Goal: Task Accomplishment & Management: Manage account settings

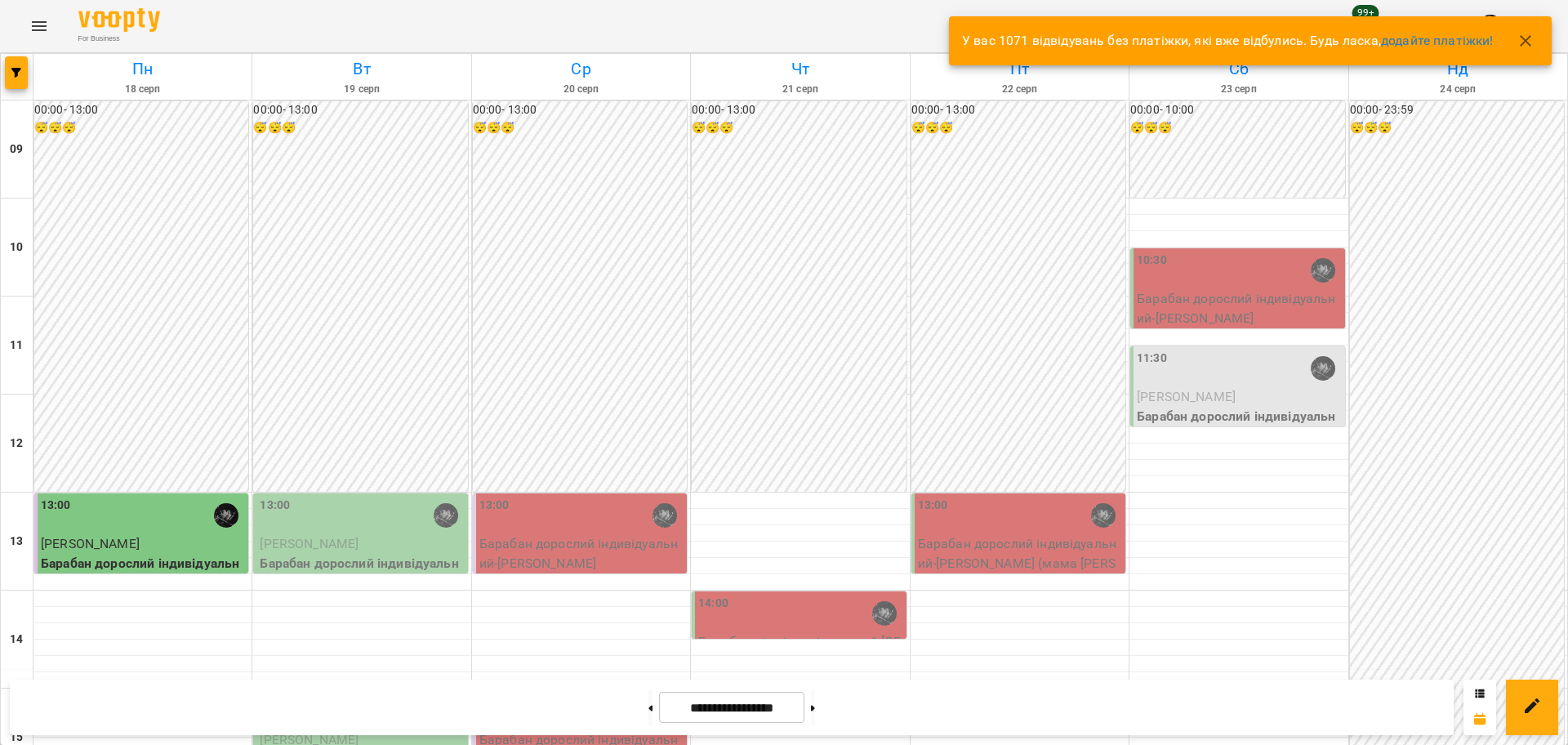
scroll to position [511, 0]
click at [28, 24] on button "Menu" at bounding box center [39, 26] width 39 height 39
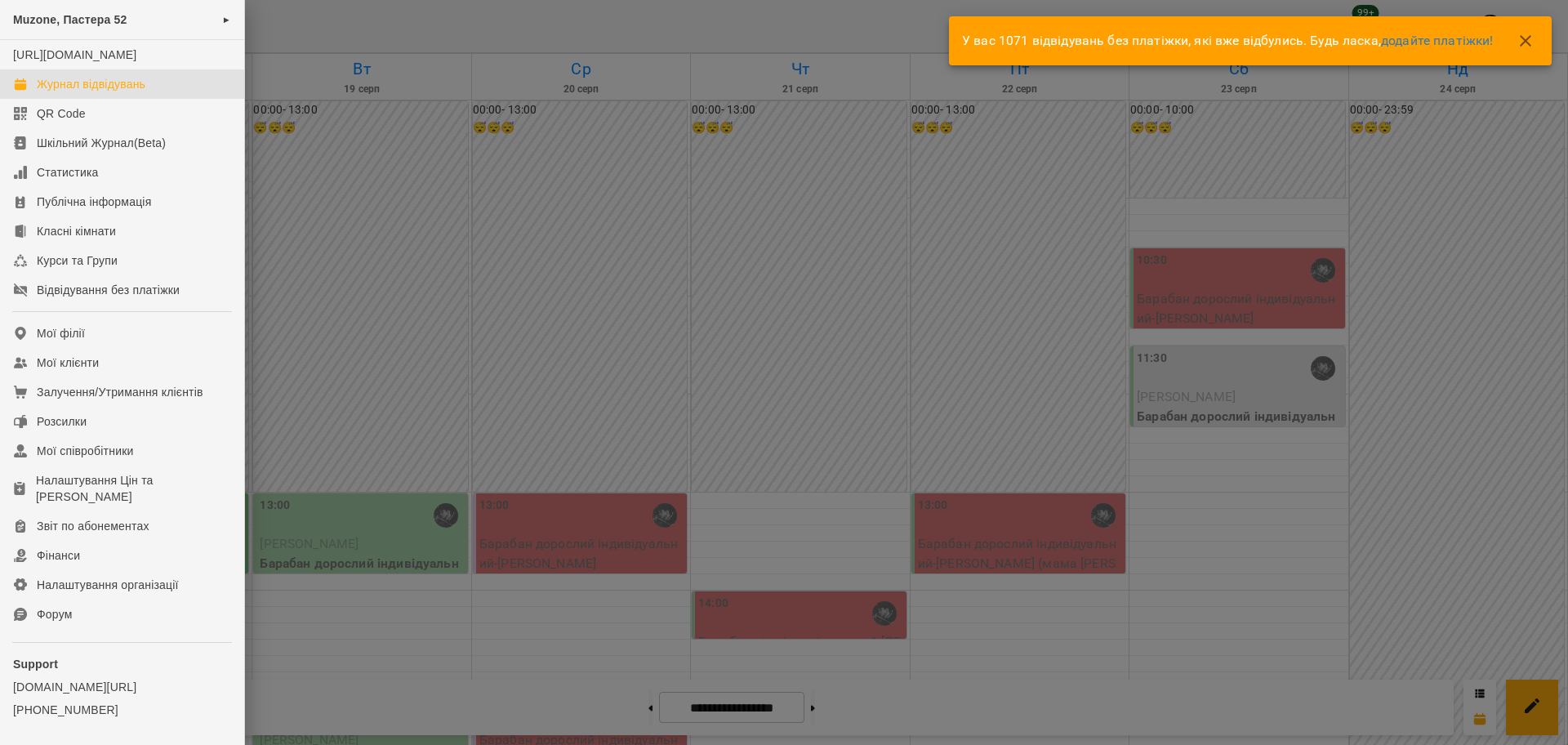
click at [324, 80] on div at bounding box center [784, 372] width 1568 height 745
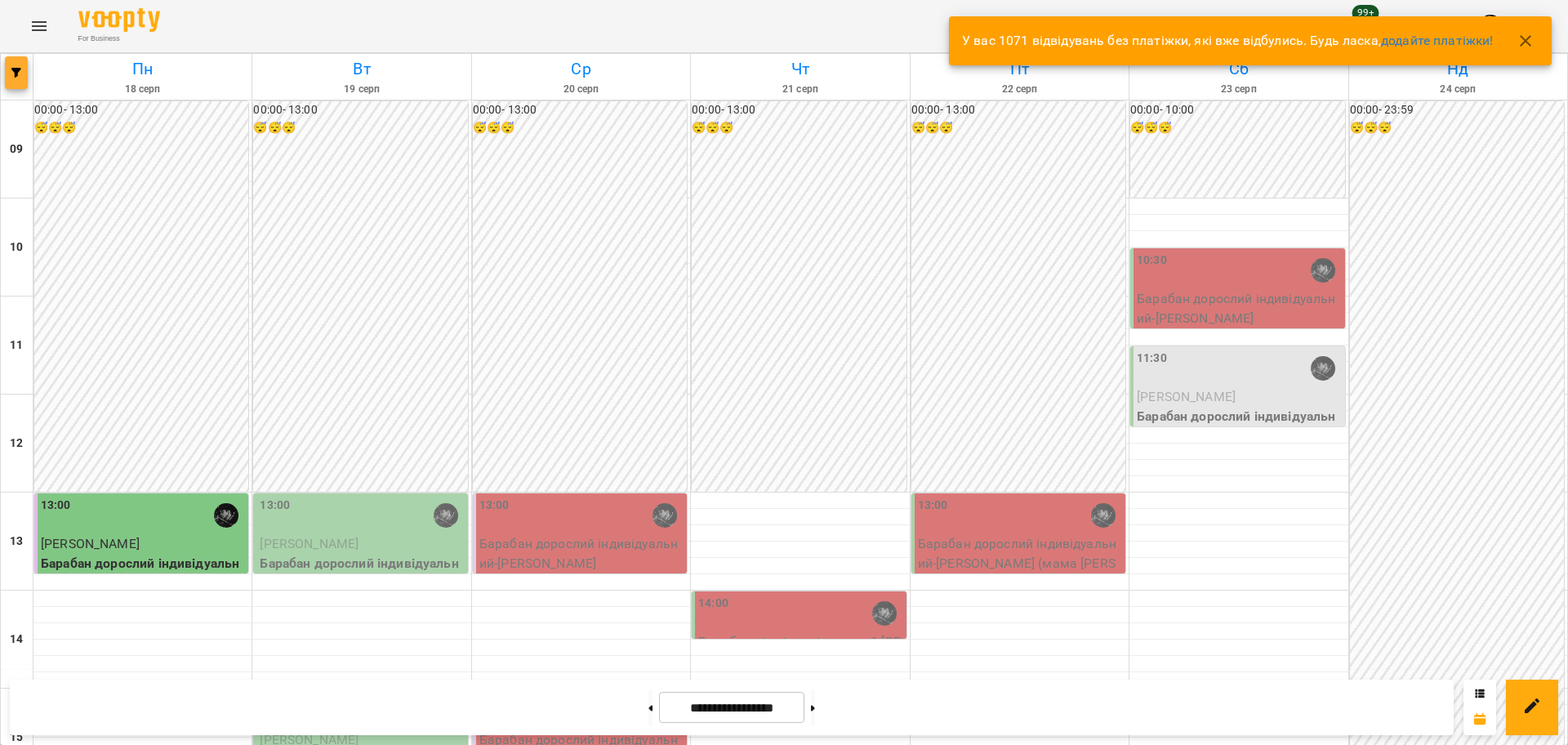
click at [17, 72] on icon "button" at bounding box center [17, 73] width 10 height 10
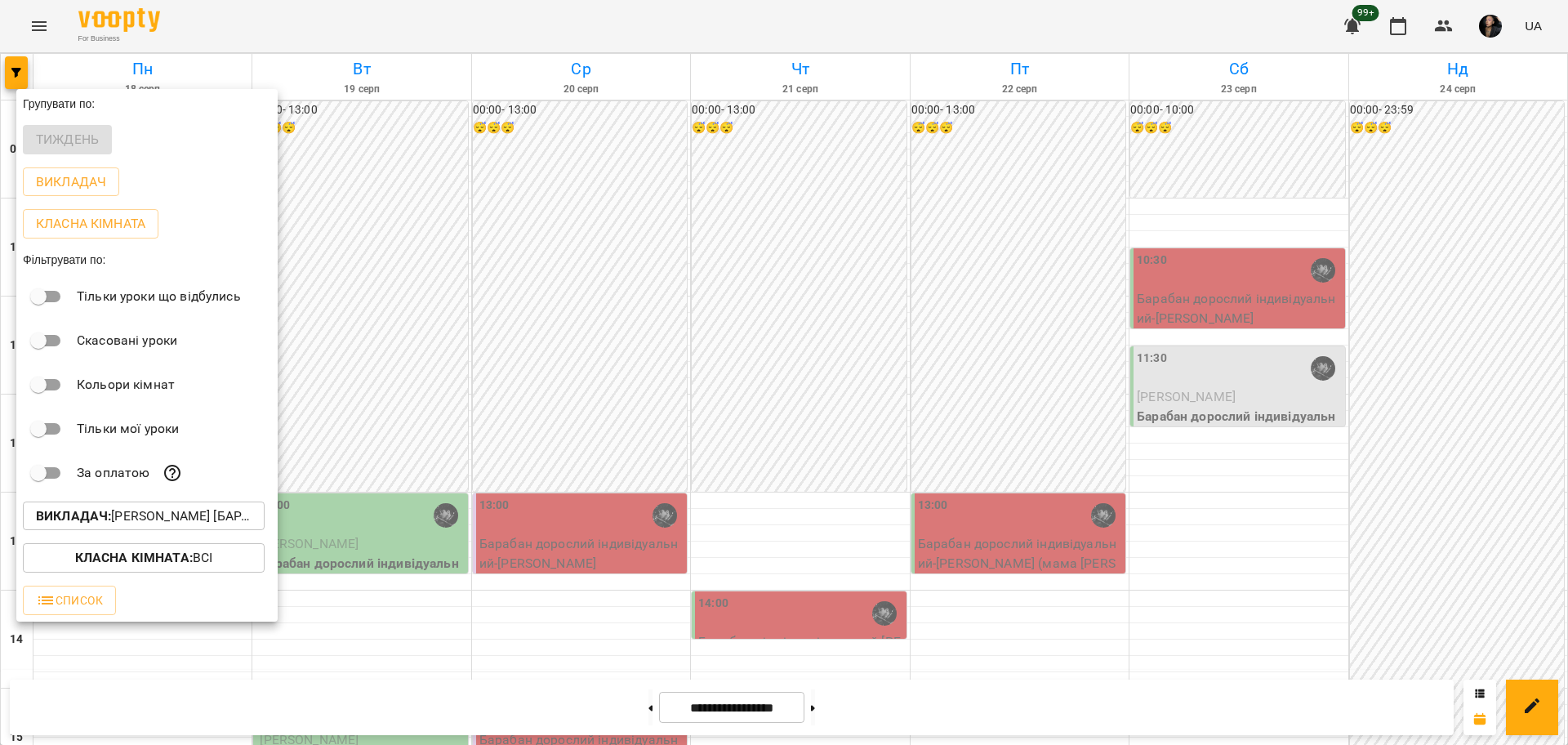
click at [172, 520] on p "Викладач : [PERSON_NAME] [барабани]" at bounding box center [144, 516] width 216 height 20
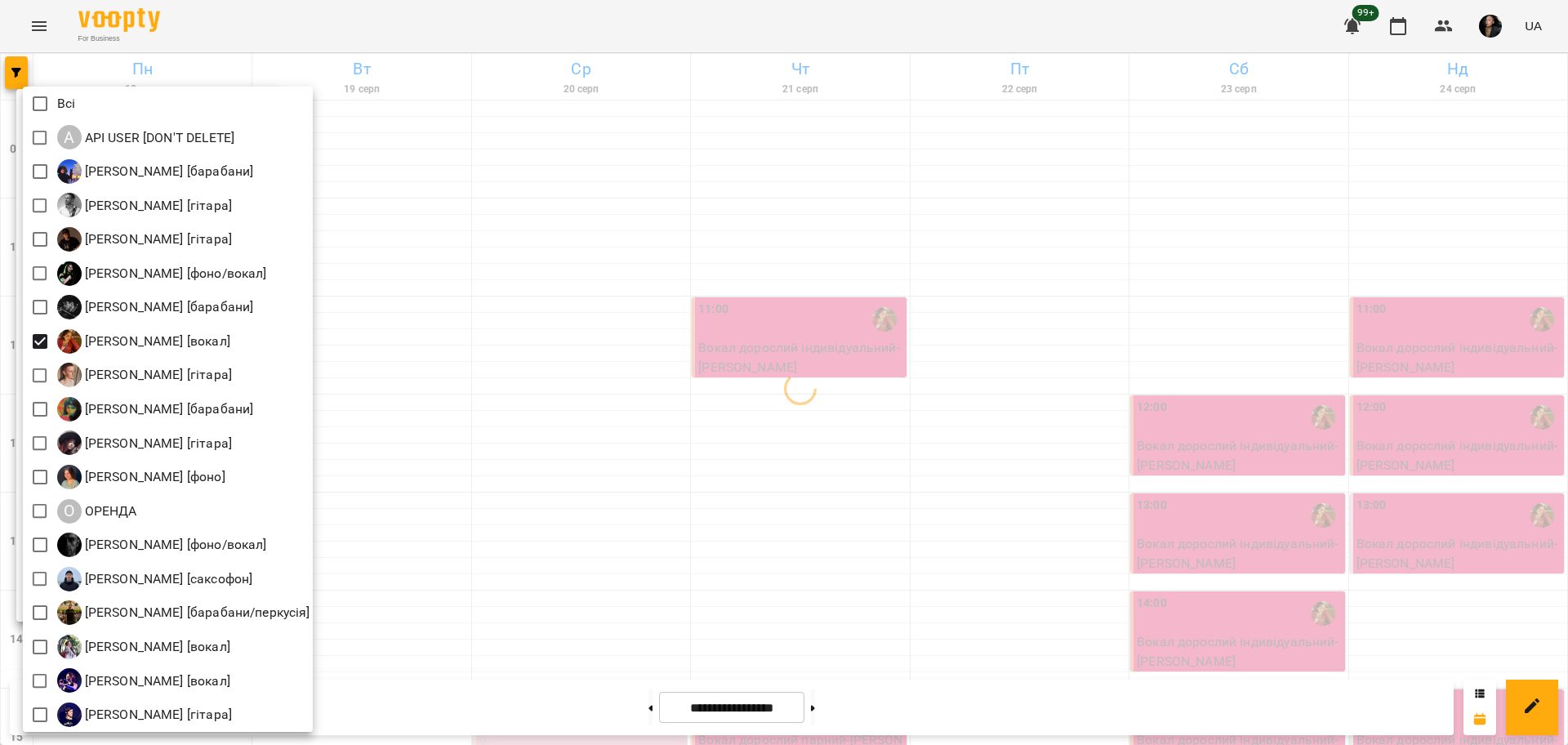
click at [742, 383] on div at bounding box center [784, 372] width 1568 height 745
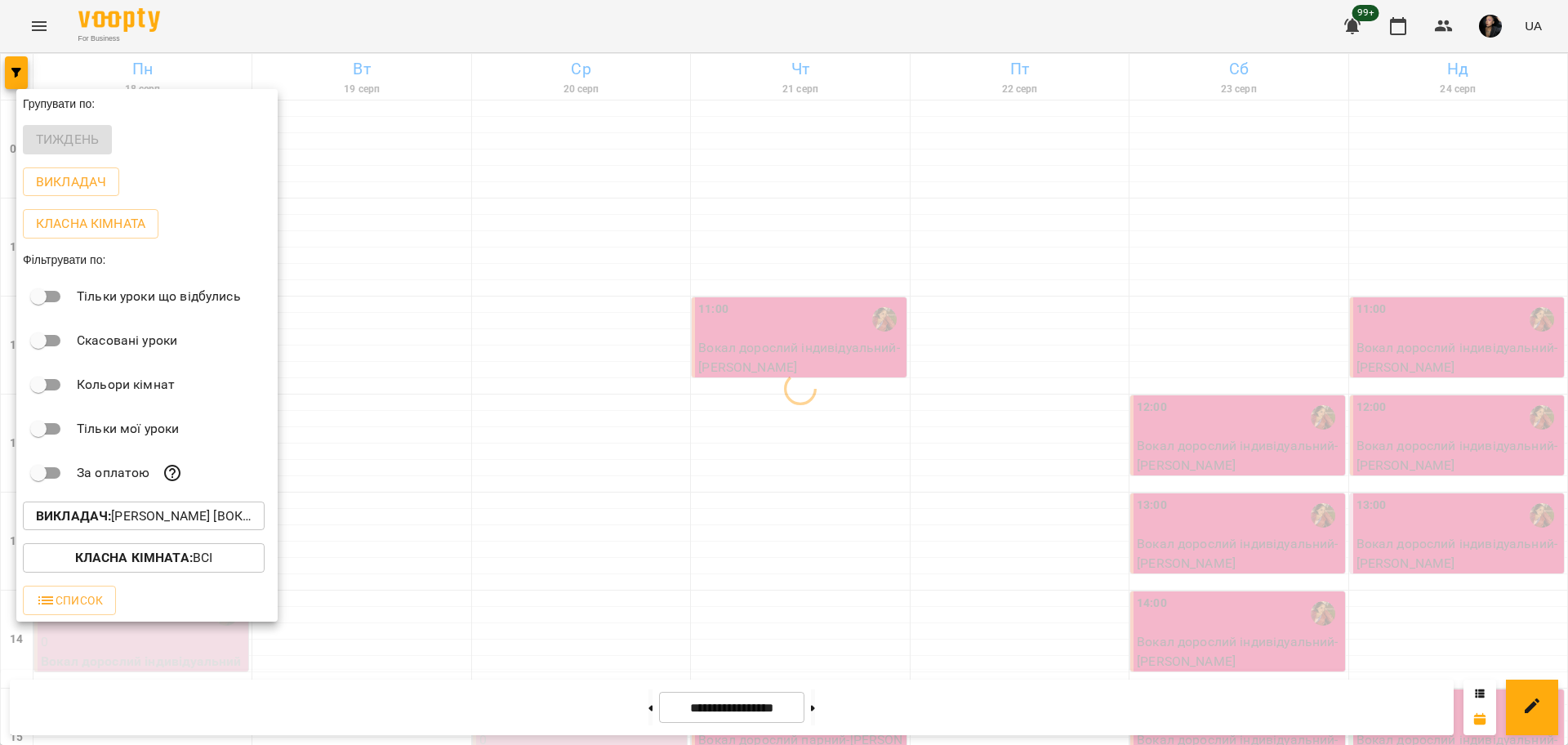
click at [1438, 472] on div at bounding box center [784, 372] width 1568 height 745
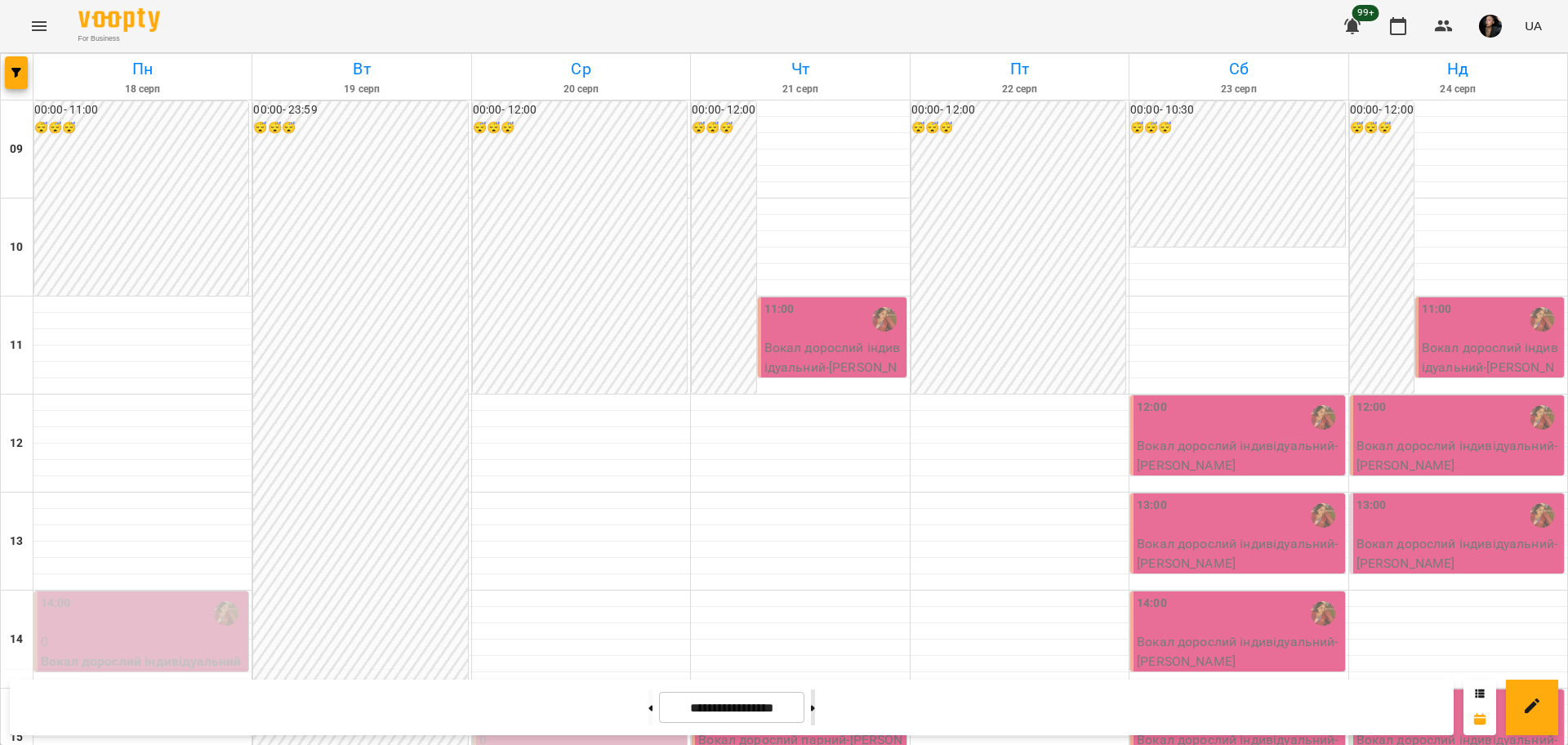
click at [815, 715] on button at bounding box center [813, 708] width 4 height 36
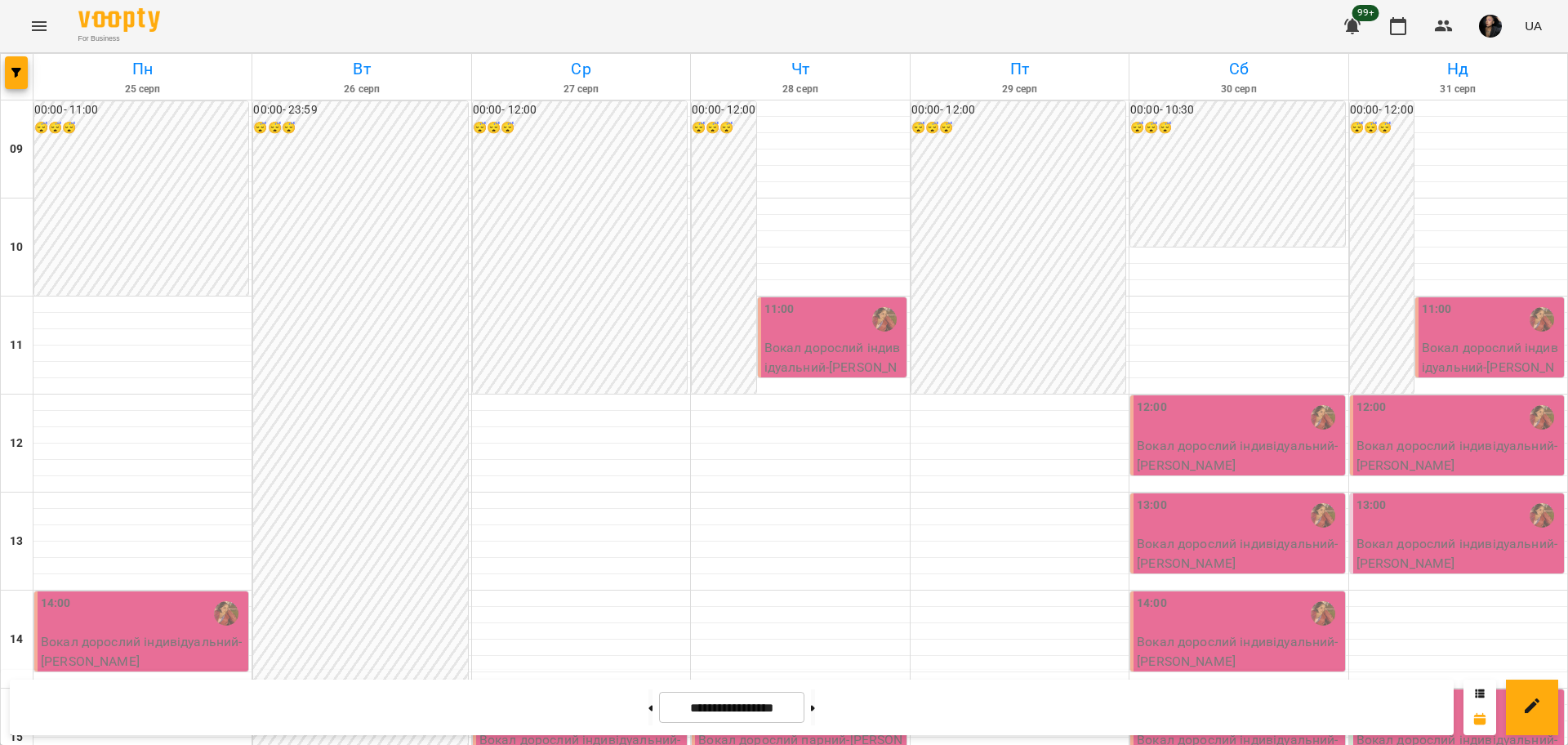
scroll to position [102, 0]
click at [648, 698] on button at bounding box center [650, 708] width 4 height 36
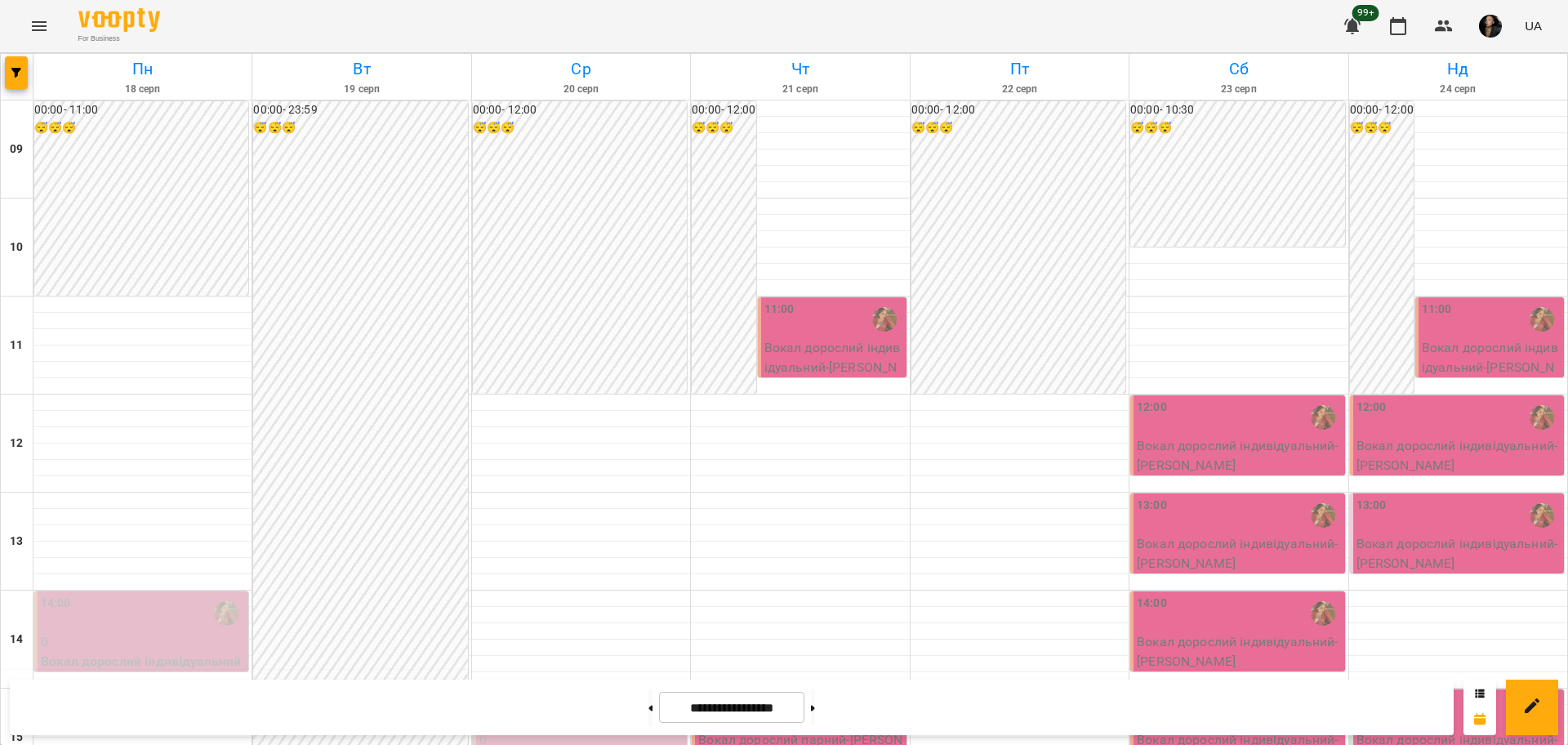
scroll to position [0, 0]
click at [648, 700] on button at bounding box center [650, 708] width 4 height 36
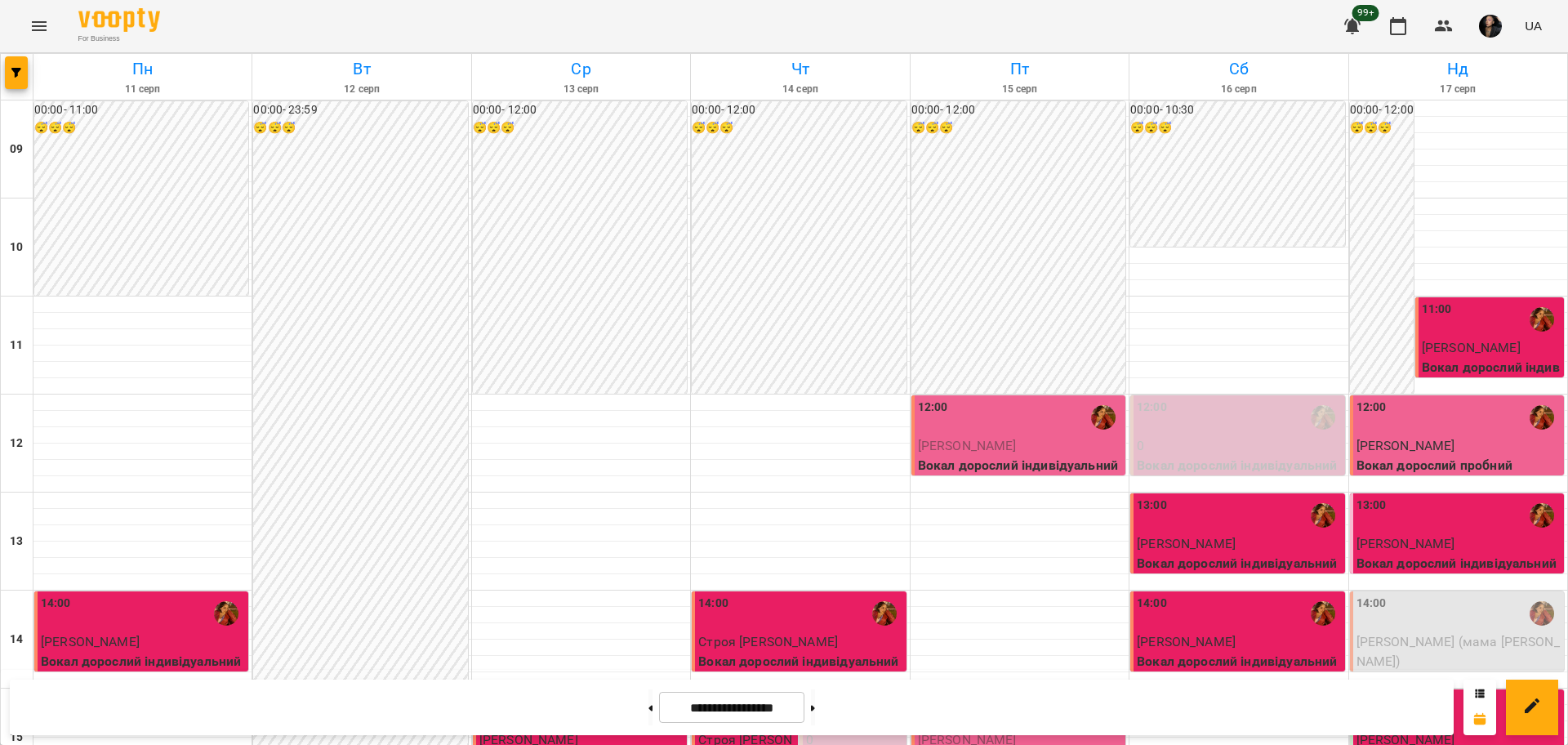
scroll to position [102, 0]
click at [815, 708] on button at bounding box center [813, 708] width 4 height 36
type input "**********"
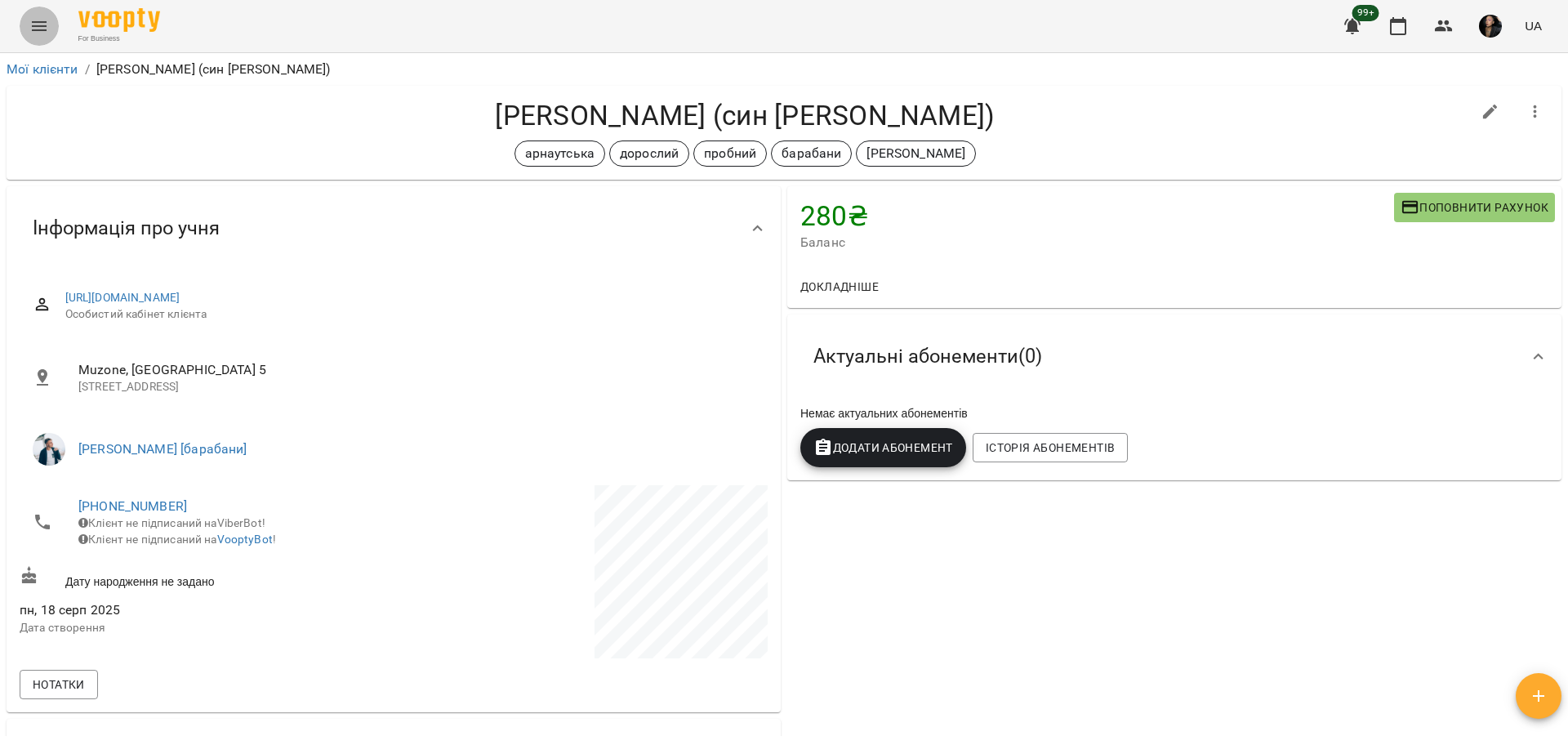
click at [53, 24] on button "Menu" at bounding box center [39, 26] width 39 height 39
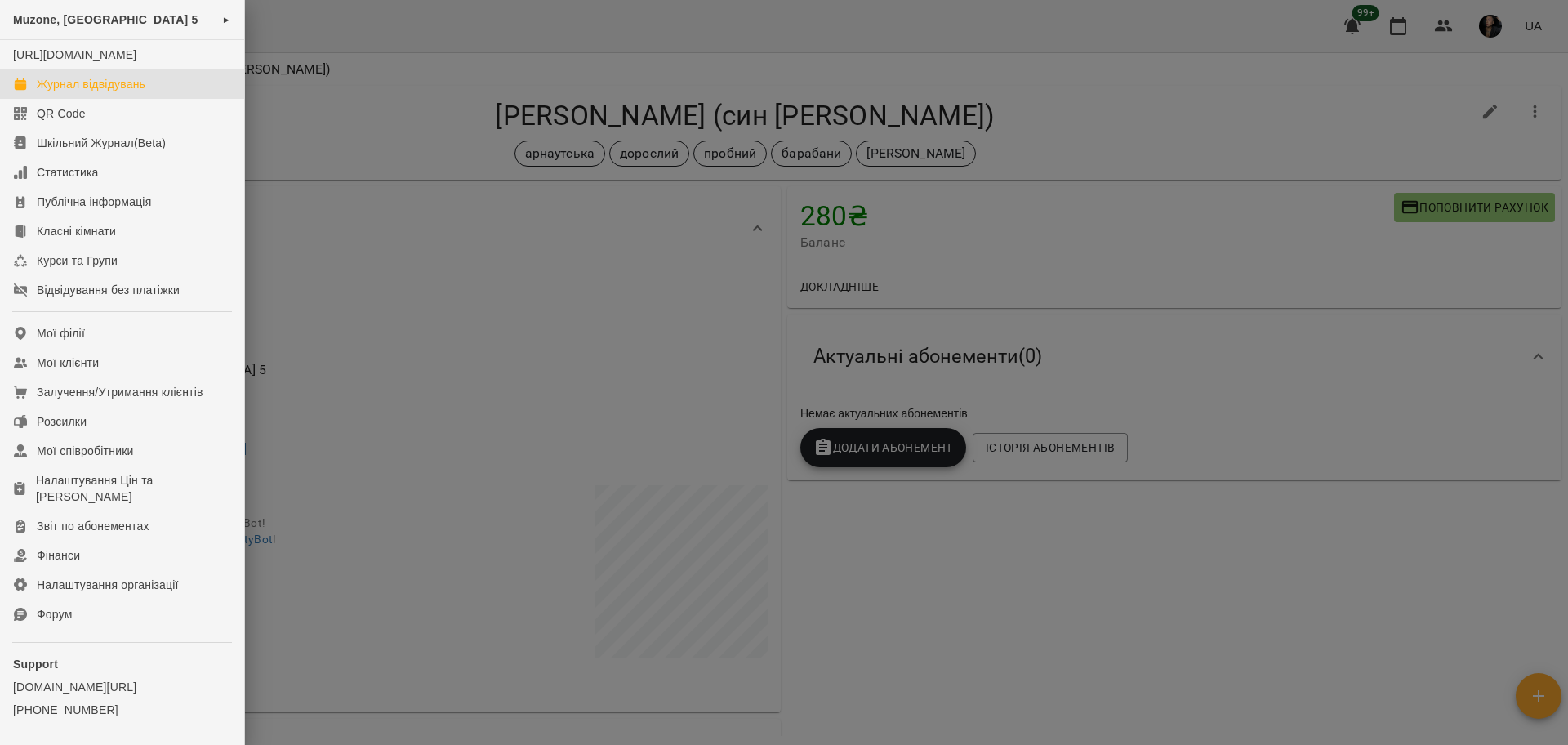
click at [67, 92] on div "Журнал відвідувань" at bounding box center [91, 84] width 109 height 17
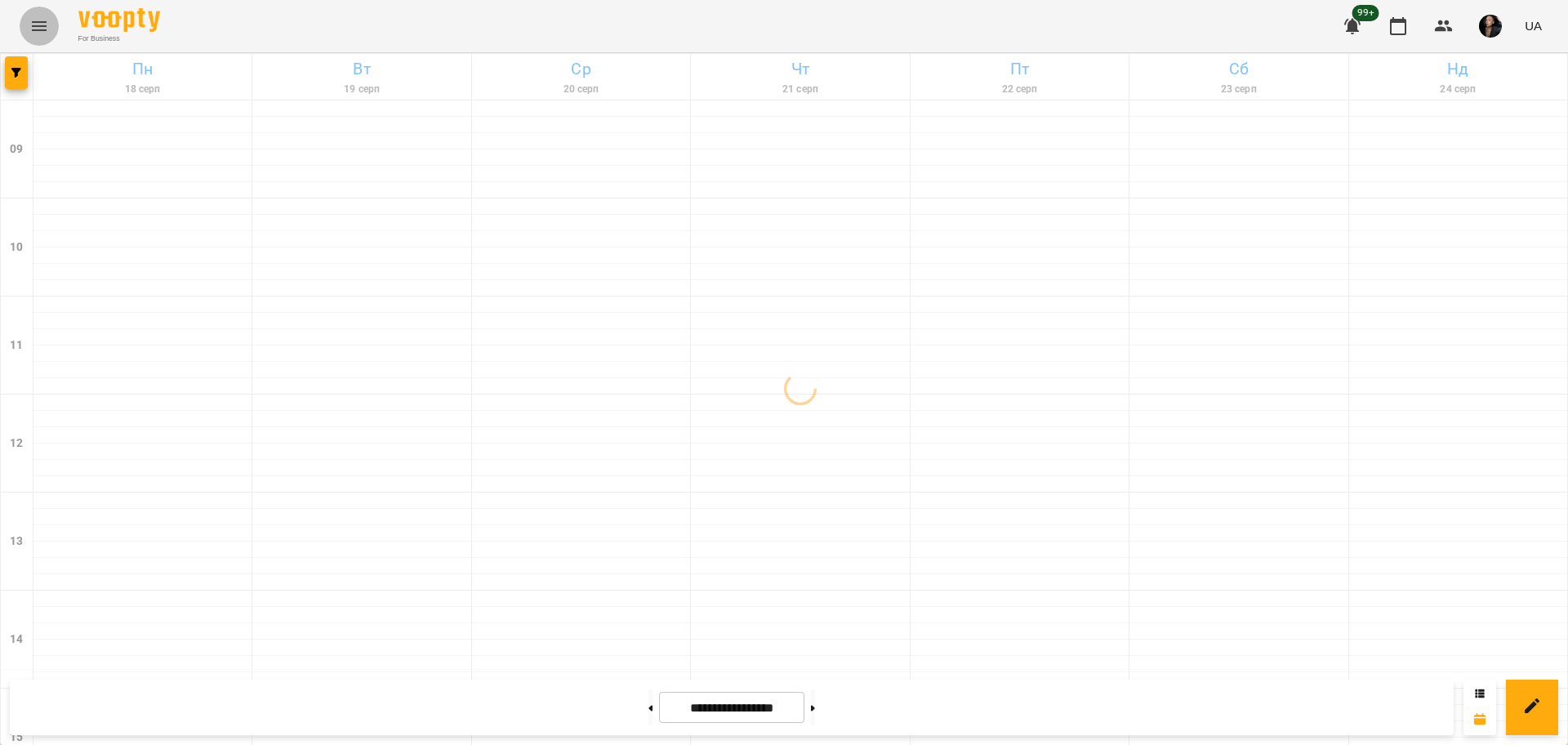
click at [42, 42] on button "Menu" at bounding box center [39, 26] width 39 height 39
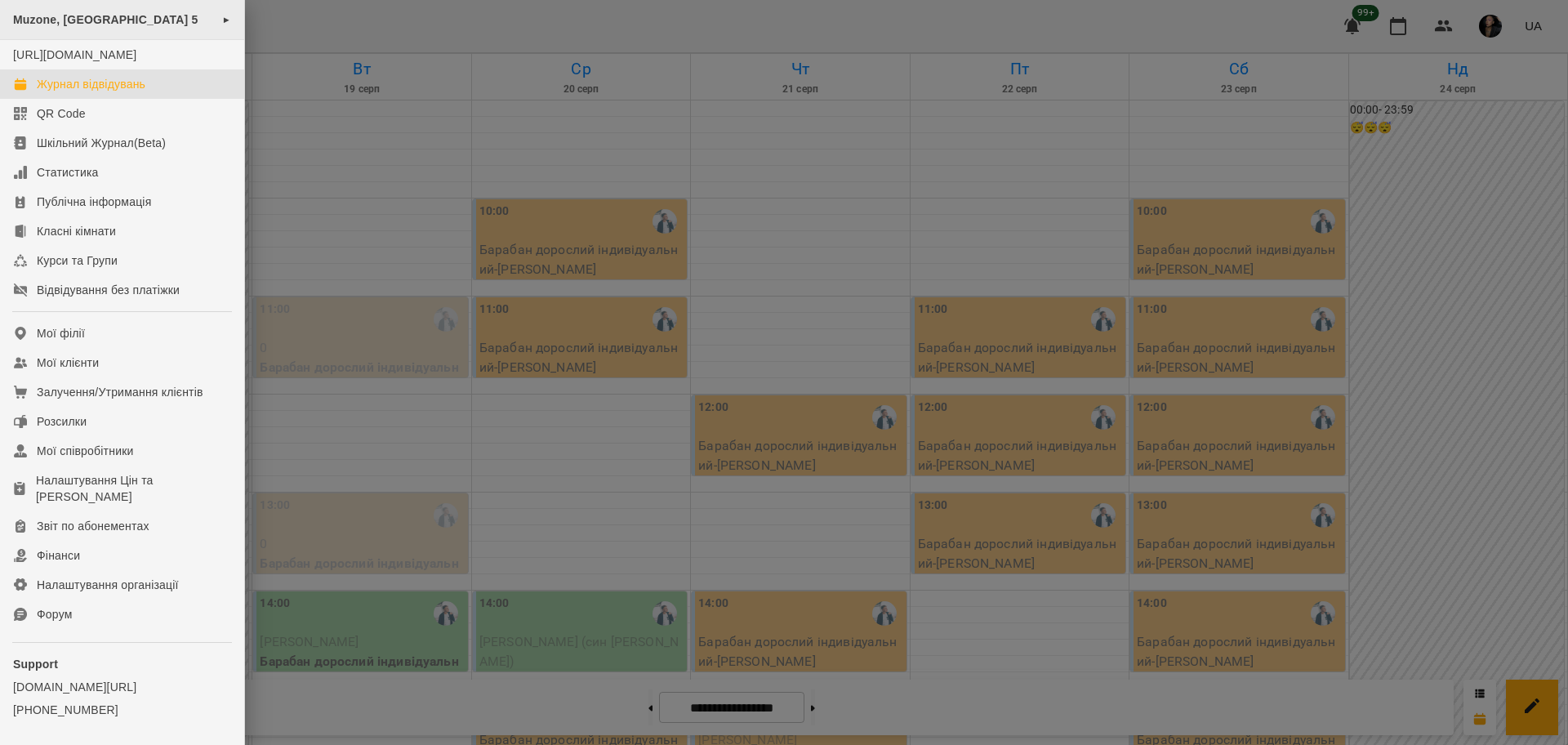
click at [137, 13] on span "Muzone, Велика Арнаутська 5" at bounding box center [106, 20] width 185 height 13
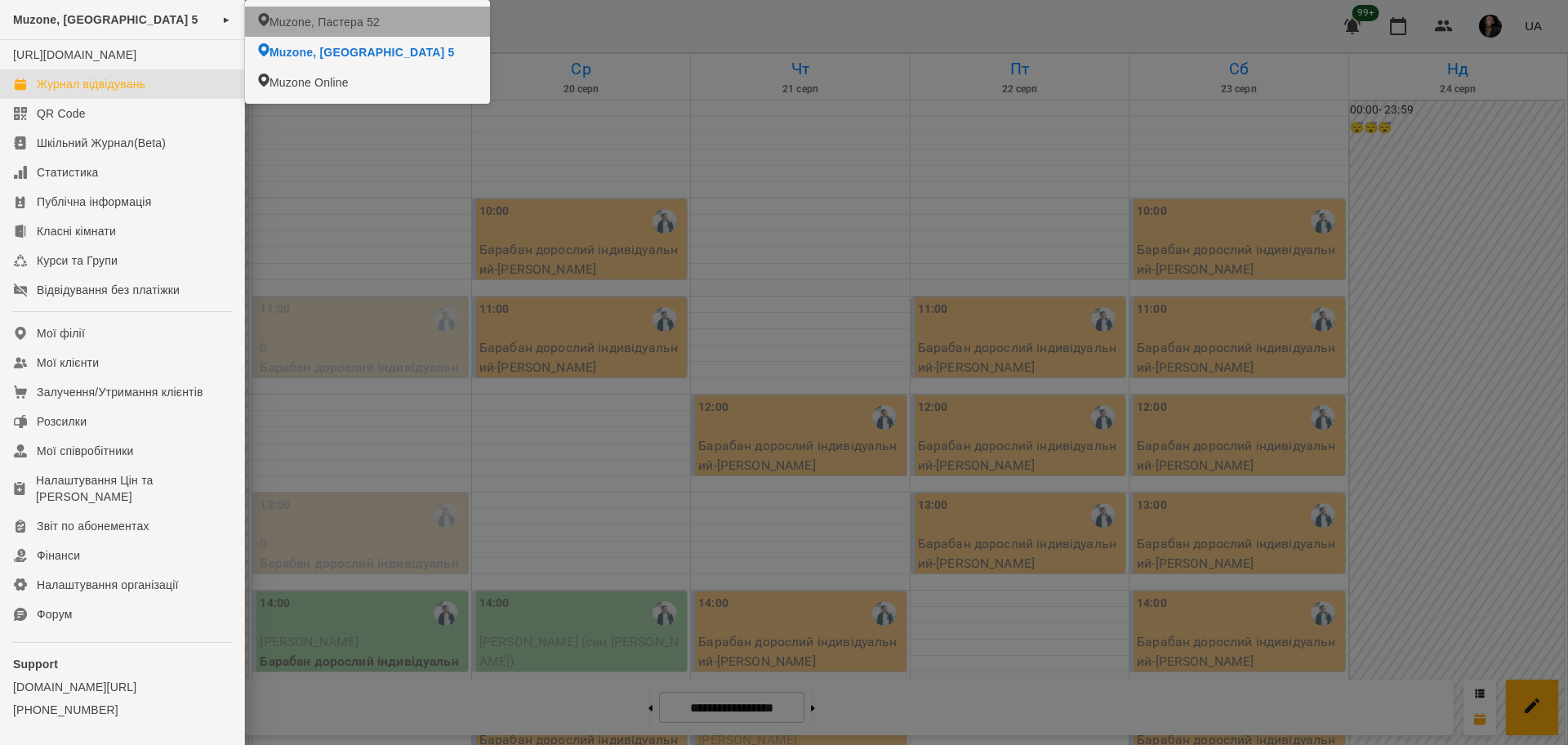
click at [273, 16] on span "Muzone, Пастера 52" at bounding box center [324, 22] width 111 height 17
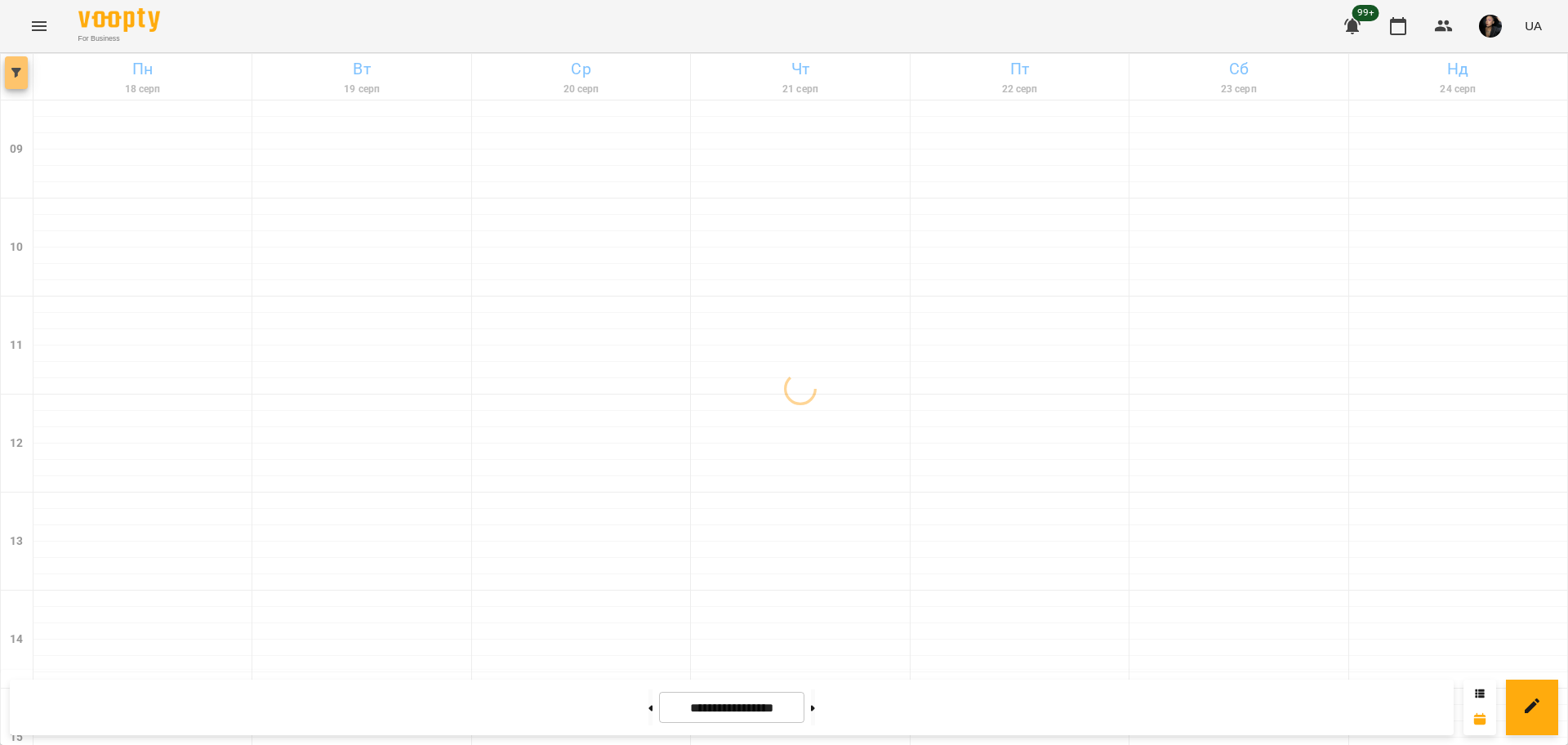
click at [23, 76] on span "button" at bounding box center [17, 73] width 23 height 10
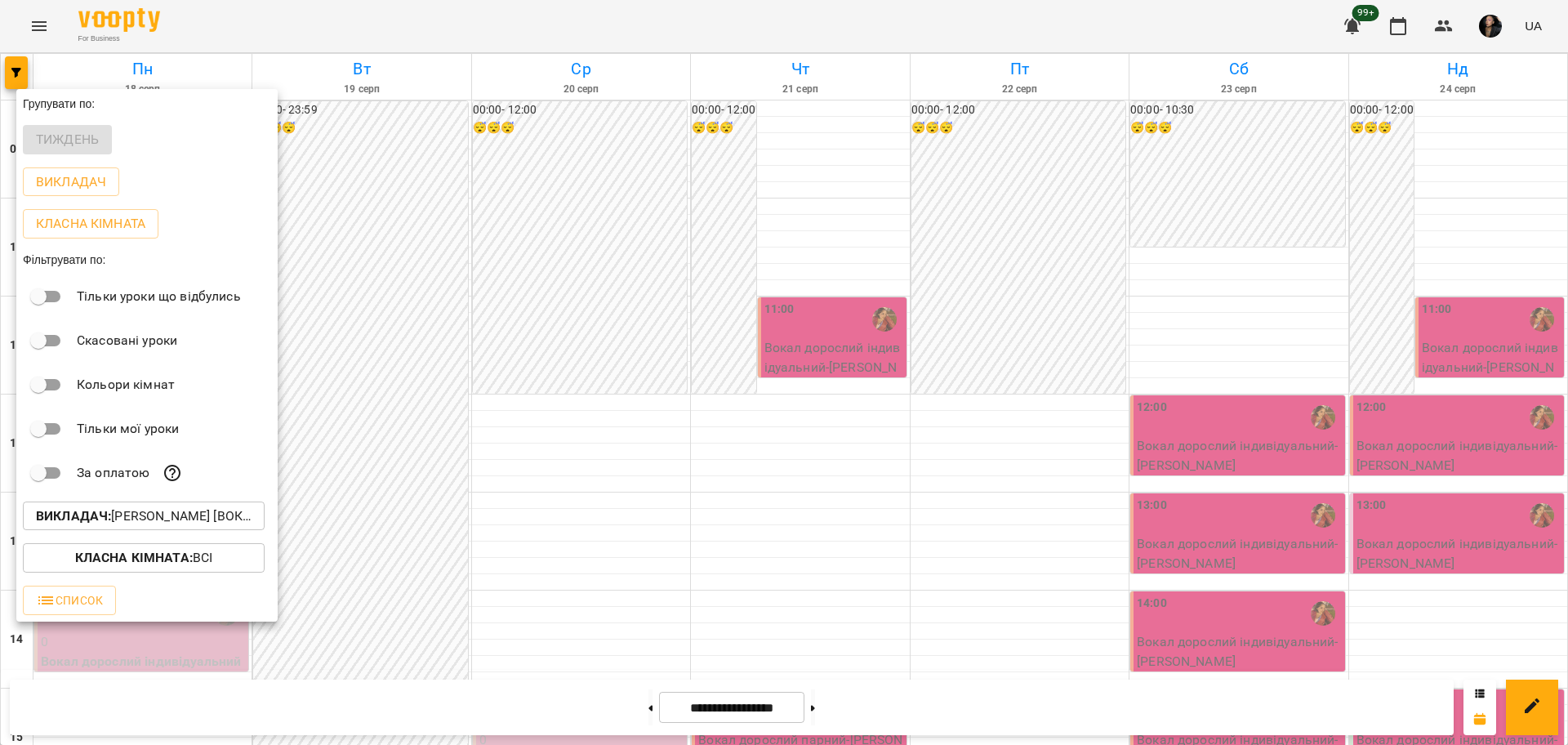
click at [144, 509] on button "Викладач : [PERSON_NAME] [вокал]" at bounding box center [144, 516] width 242 height 29
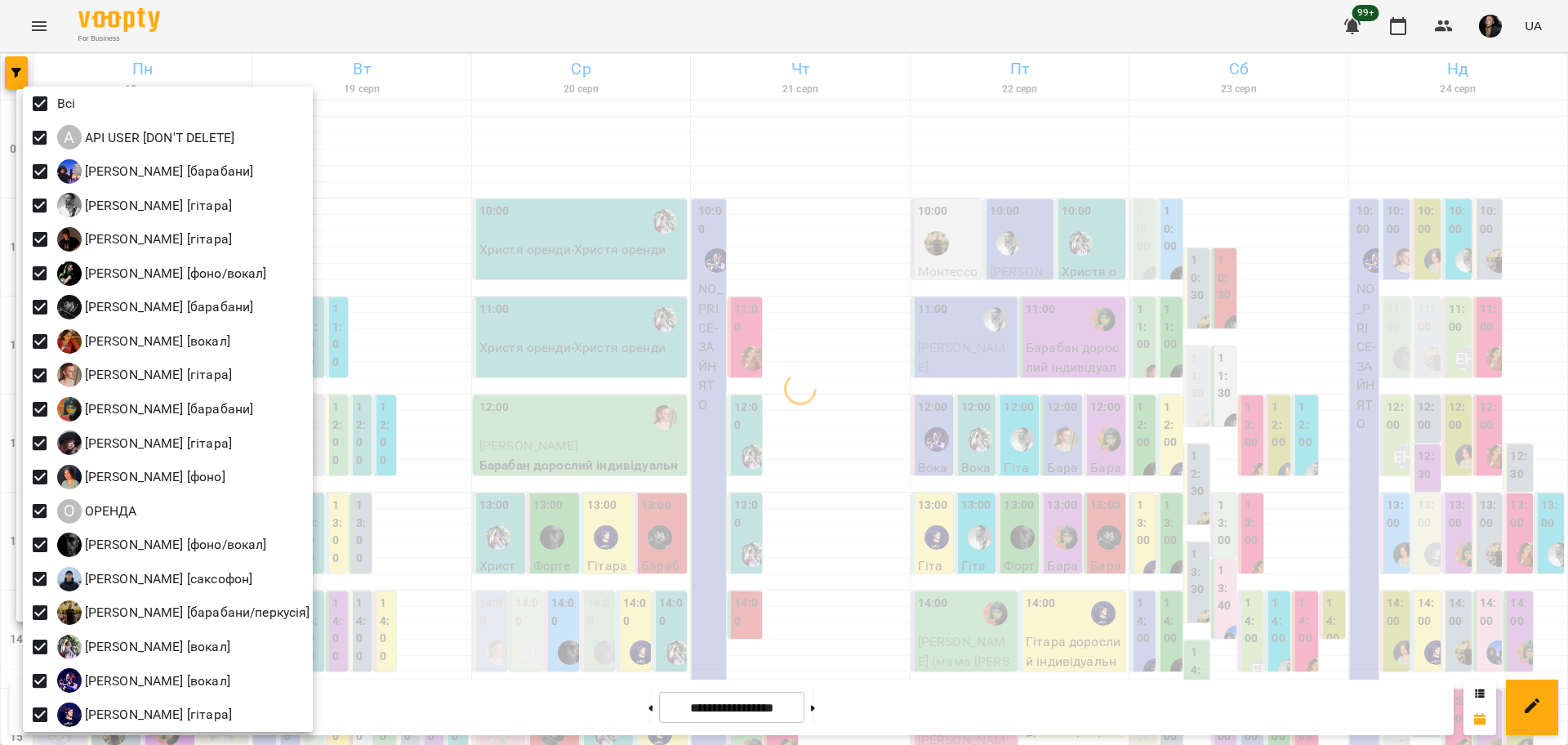
click at [469, 260] on div at bounding box center [784, 372] width 1568 height 745
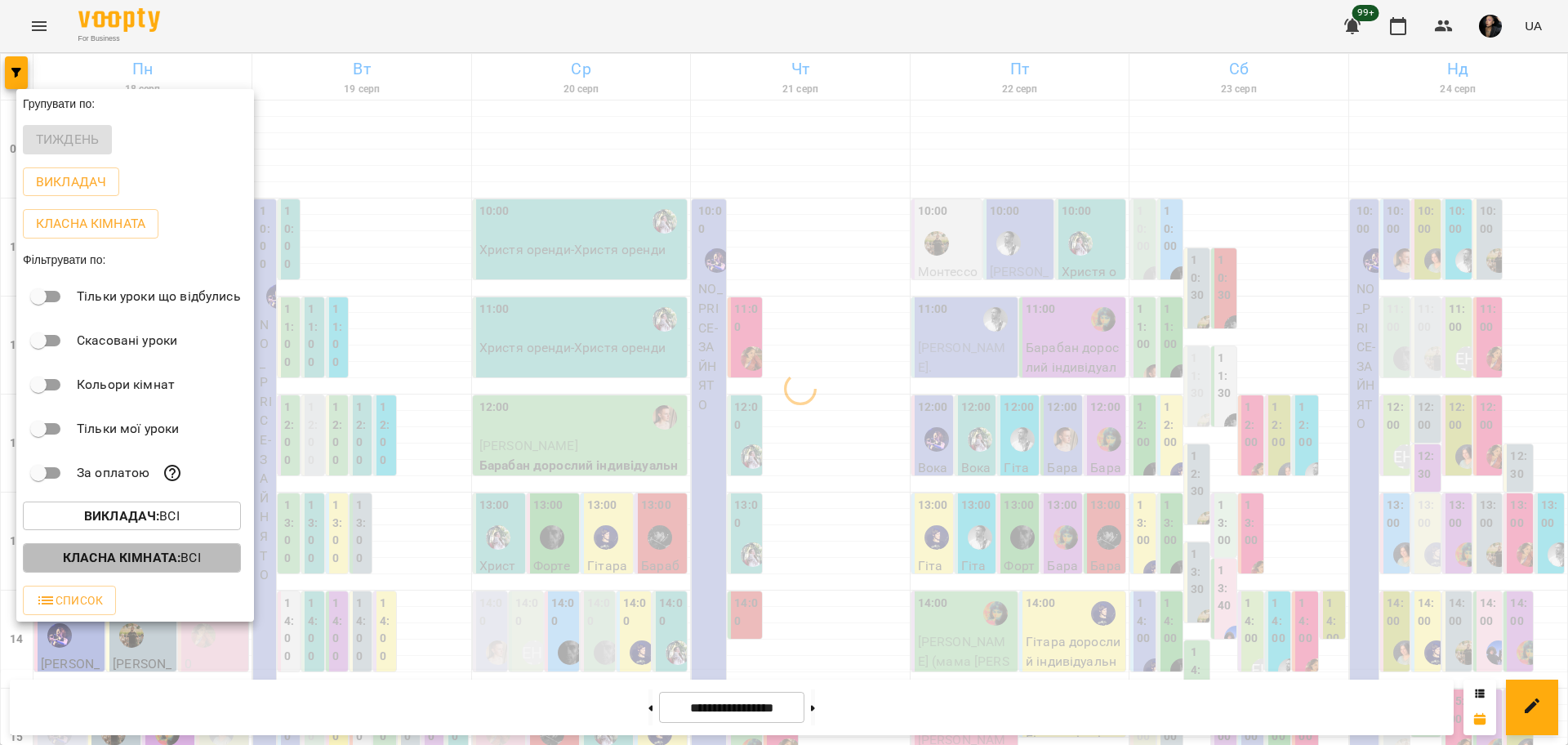
click at [187, 566] on p "Класна кімната : Всі" at bounding box center [132, 559] width 138 height 20
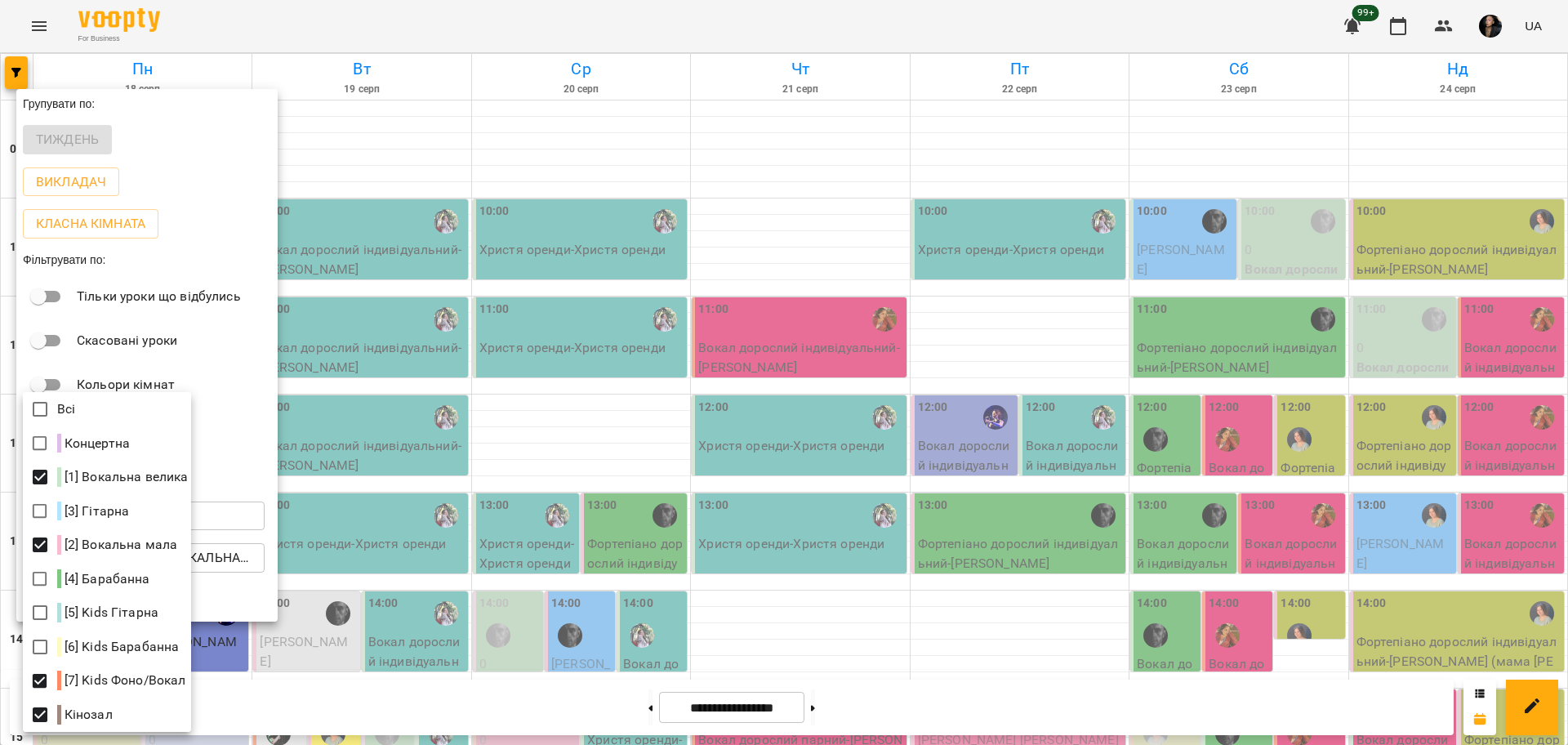
click at [717, 511] on div at bounding box center [784, 372] width 1568 height 745
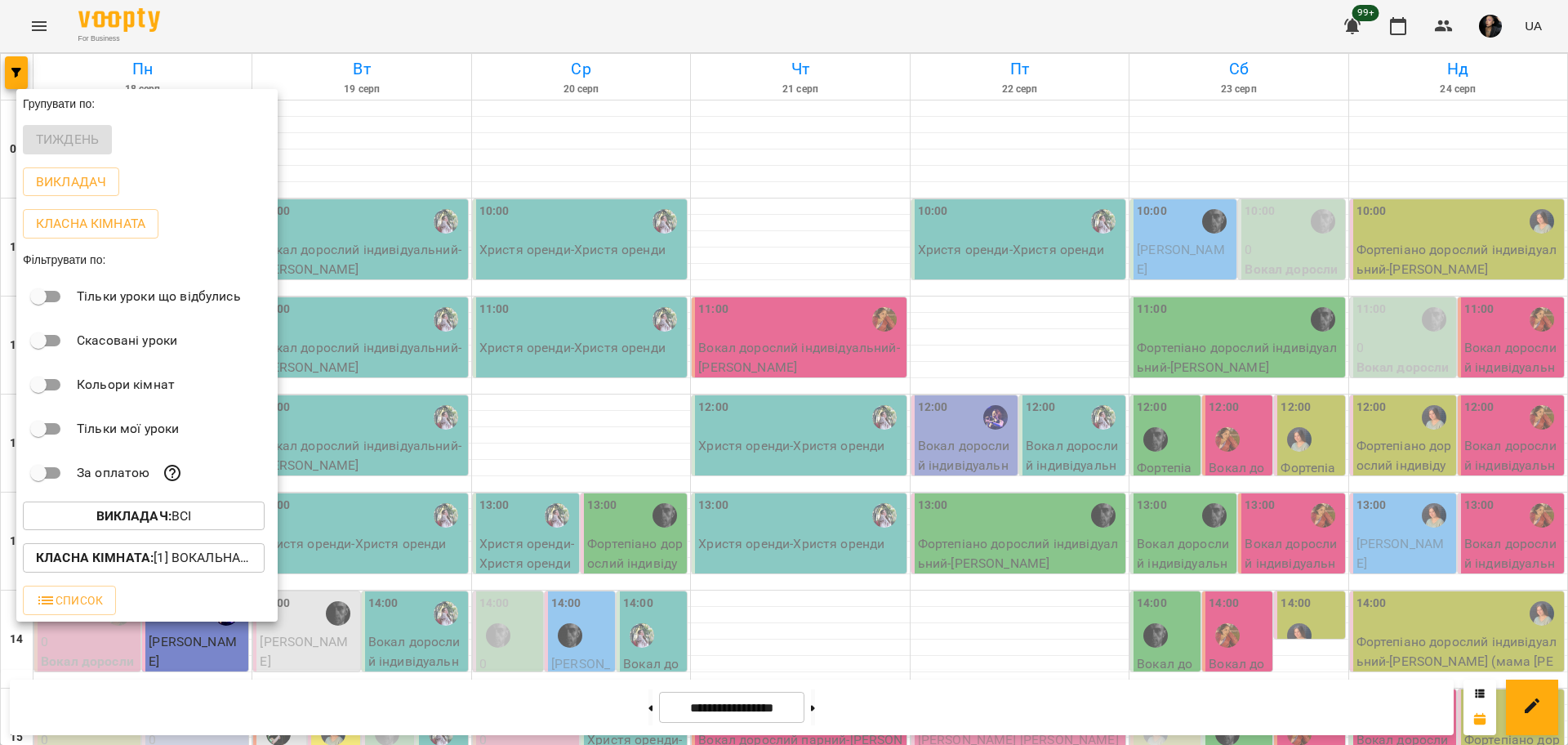
click at [685, 516] on div at bounding box center [784, 372] width 1568 height 745
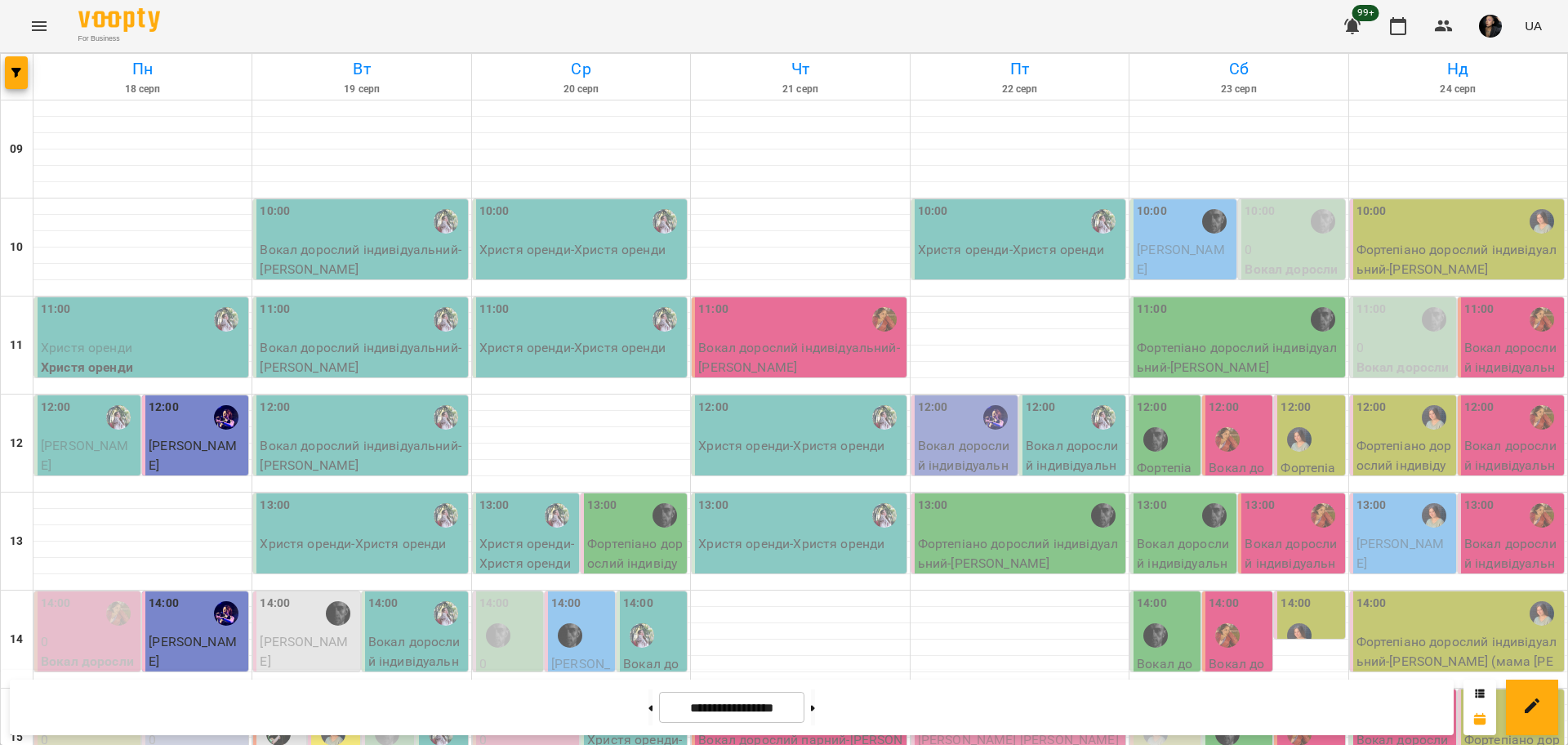
click at [0, 79] on div "Пн 18 серп Вт 19 серп Ср 20 серп Чт 21 серп Пт 22 серп Сб 23 серп Нд 24 серп 09…" at bounding box center [784, 751] width 1568 height 1396
click at [2, 74] on div at bounding box center [17, 76] width 32 height 46
click at [7, 73] on span "button" at bounding box center [17, 73] width 23 height 10
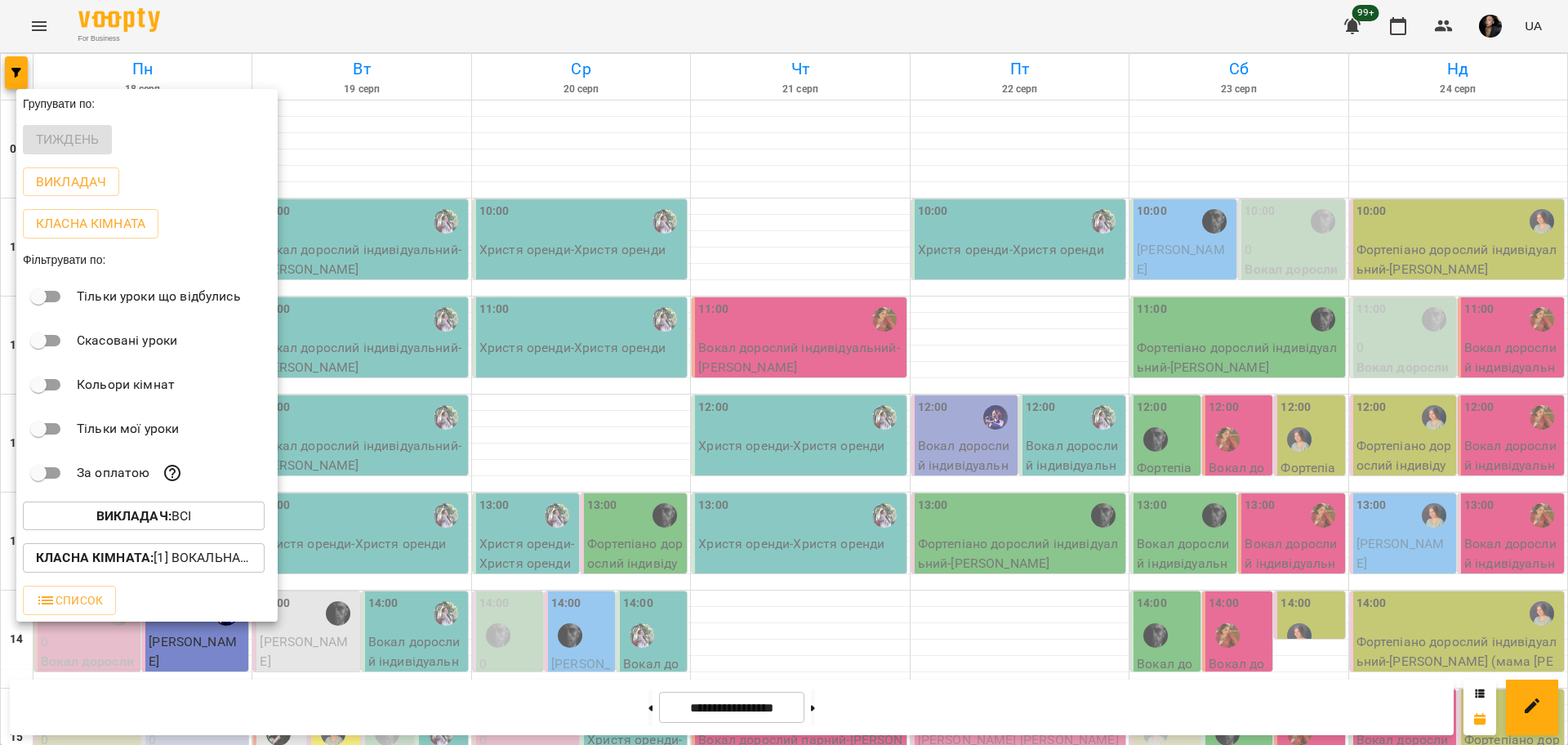
click at [169, 568] on p "Класна кімната : [1] Вокальна велика,[2] Вокальна мала,[7] Kids Фоно/Вокал,Кіно…" at bounding box center [144, 559] width 216 height 20
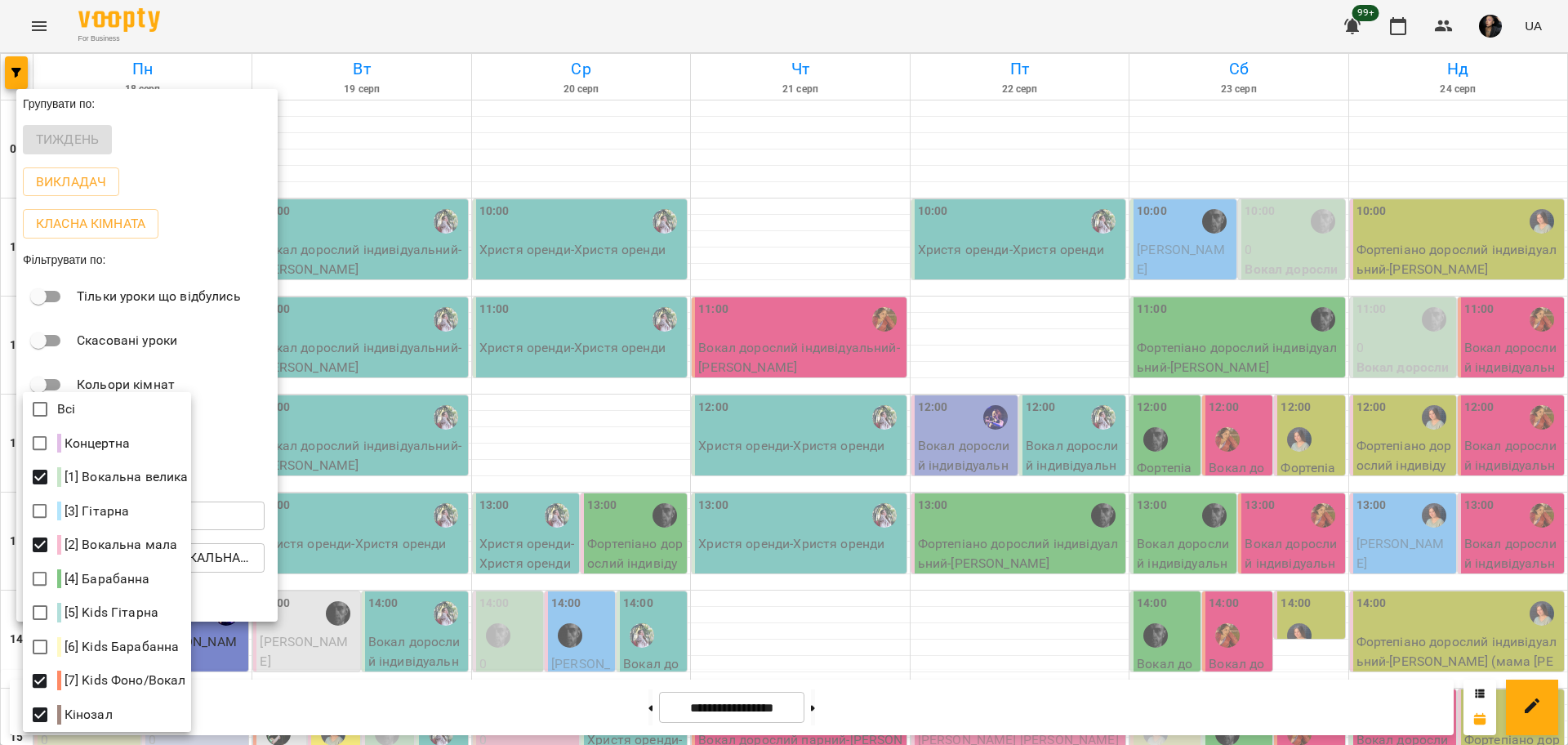
click at [987, 640] on div at bounding box center [784, 372] width 1568 height 745
